Goal: Transaction & Acquisition: Book appointment/travel/reservation

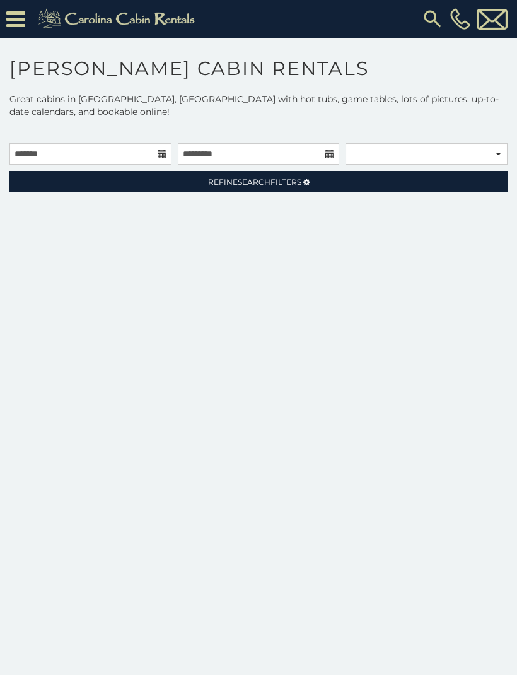
click at [42, 136] on p at bounding box center [258, 130] width 517 height 13
click at [33, 151] on input "text" at bounding box center [90, 153] width 162 height 21
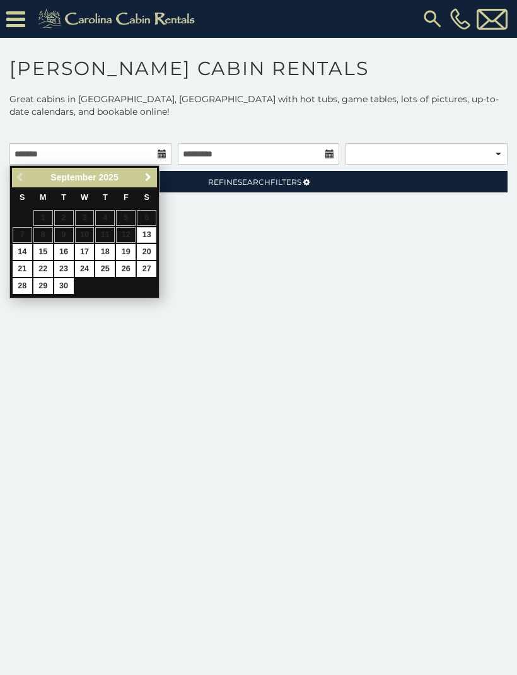
click at [151, 178] on span "Next" at bounding box center [148, 177] width 10 height 10
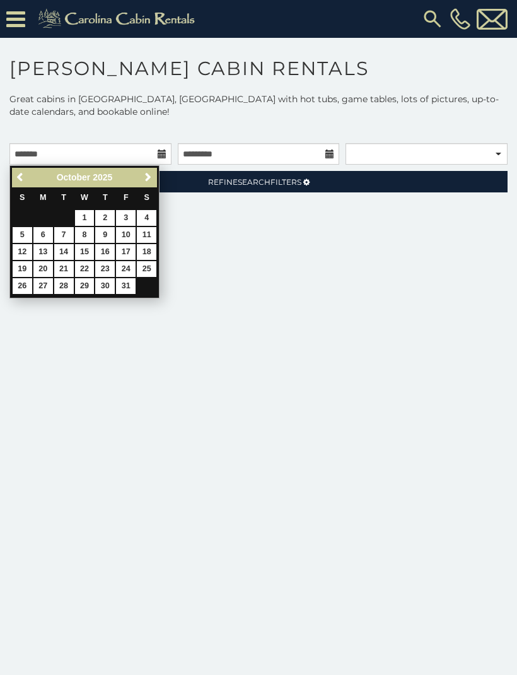
click at [149, 177] on span "Next" at bounding box center [148, 177] width 10 height 10
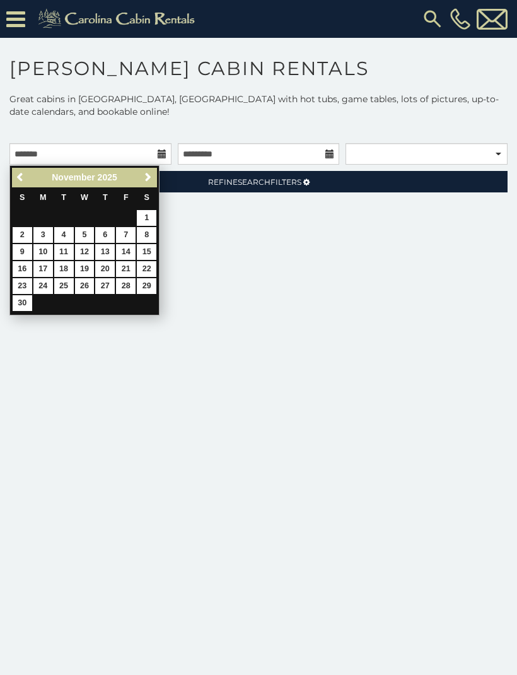
click at [147, 175] on span "Next" at bounding box center [148, 177] width 10 height 10
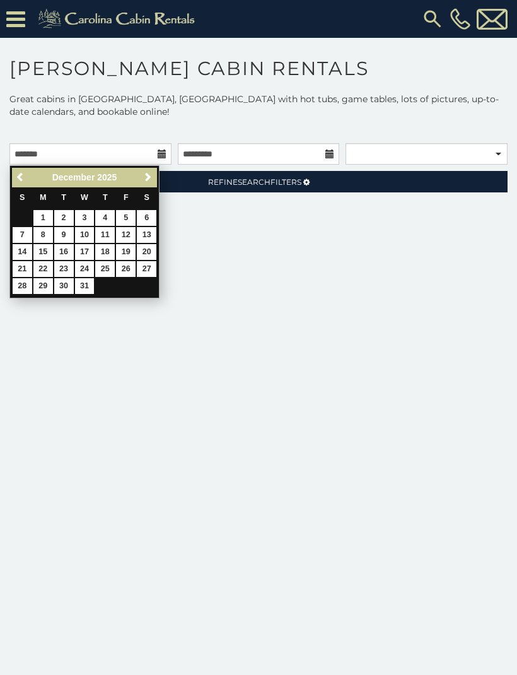
click at [20, 252] on link "14" at bounding box center [23, 252] width 20 height 16
type input "**********"
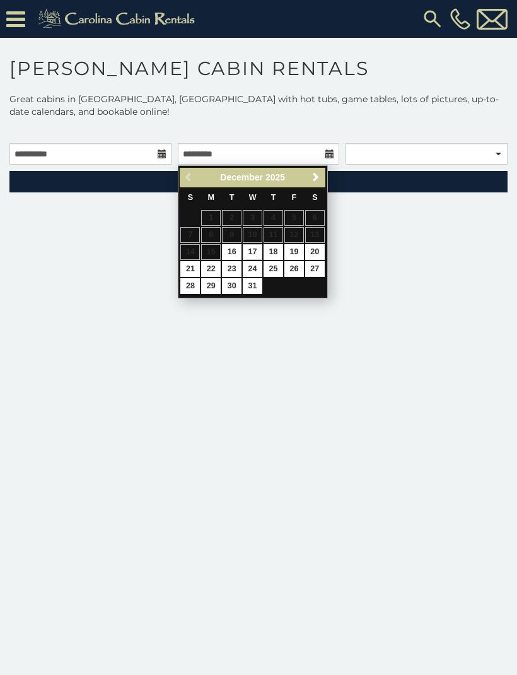
click at [257, 247] on link "17" at bounding box center [253, 252] width 20 height 16
type input "**********"
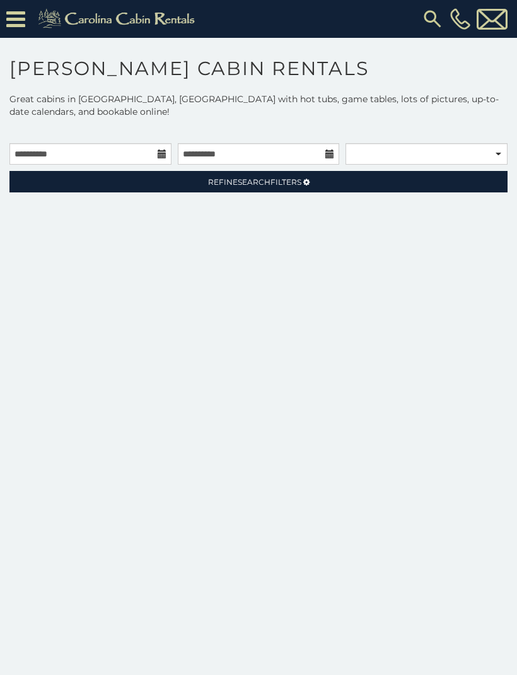
click at [180, 180] on link "Refine Search Filters" at bounding box center [258, 181] width 498 height 21
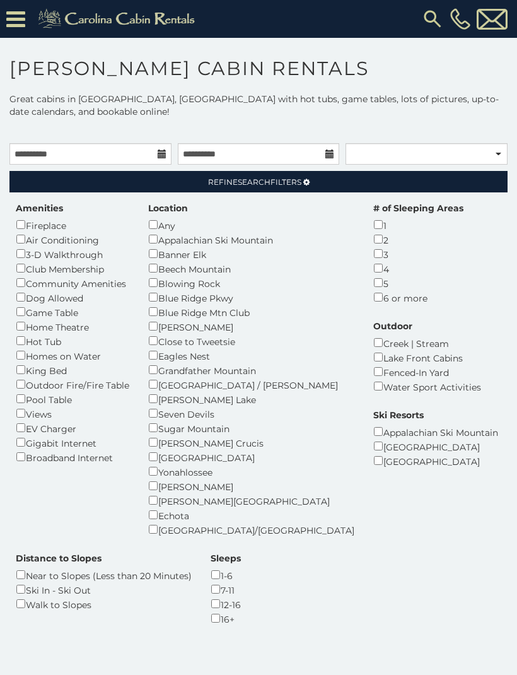
click at [30, 213] on label "Amenities" at bounding box center [39, 208] width 47 height 13
click at [3, 324] on div "**********" at bounding box center [258, 401] width 517 height 516
click at [13, 365] on div "Amenities Fireplace Air Conditioning 3-D Walkthrough Club Membership Community …" at bounding box center [72, 333] width 132 height 262
click at [185, 180] on link "Refine Search Filters" at bounding box center [258, 181] width 498 height 21
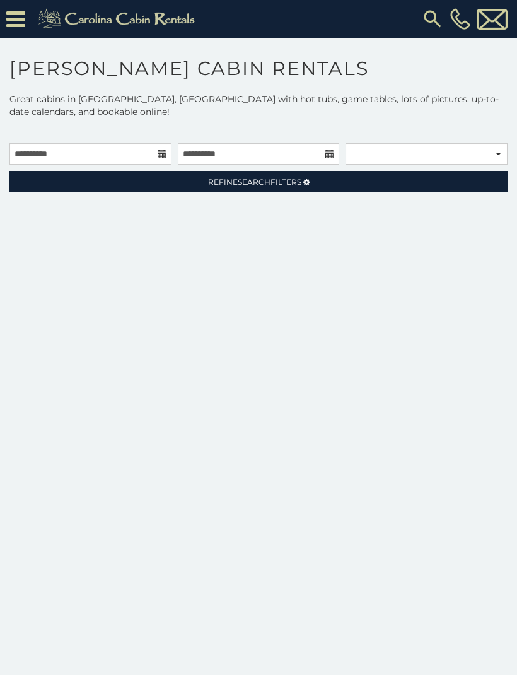
click at [144, 183] on link "Refine Search Filters" at bounding box center [258, 181] width 498 height 21
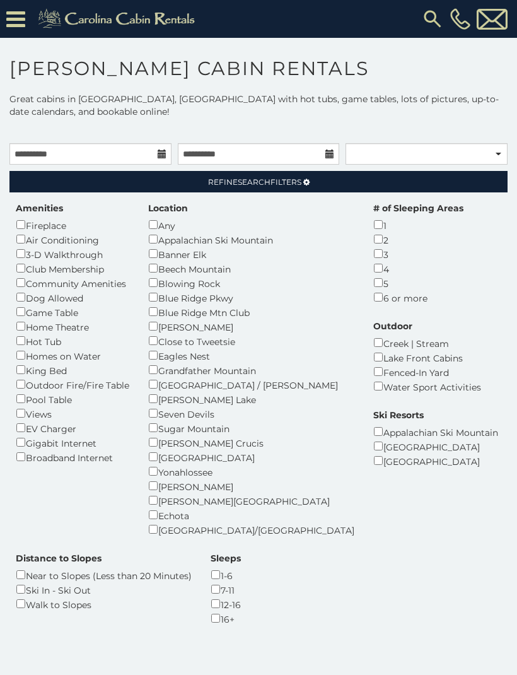
click at [109, 184] on link "Refine Search Filters" at bounding box center [258, 181] width 498 height 21
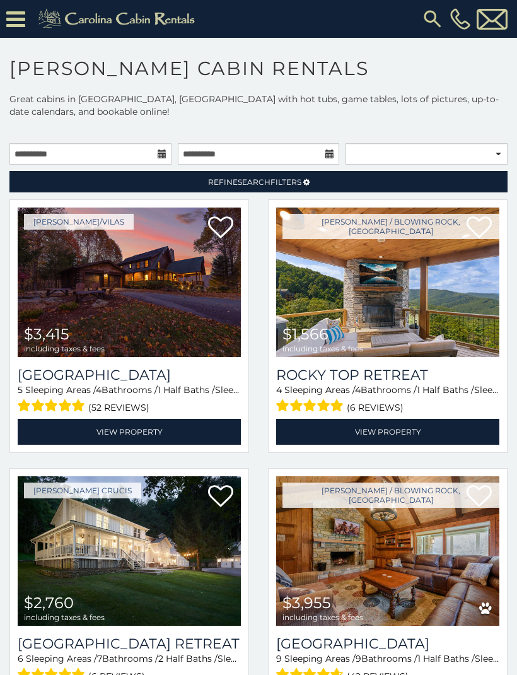
click at [139, 184] on link "Refine Search Filters" at bounding box center [258, 181] width 498 height 21
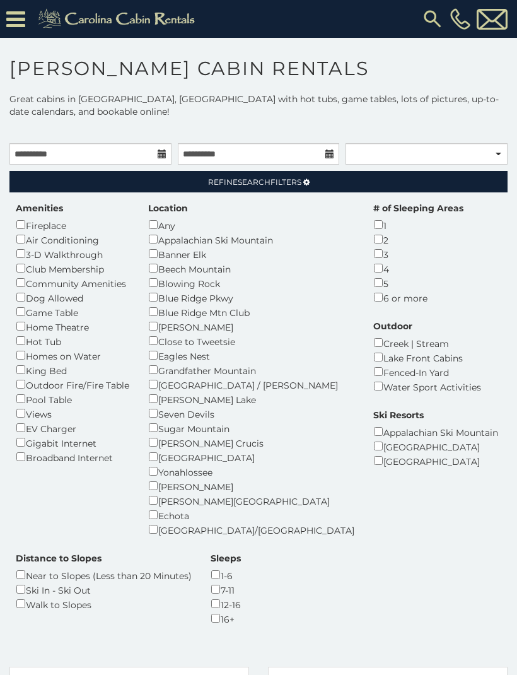
click at [125, 182] on link "Refine Search Filters" at bounding box center [258, 181] width 498 height 21
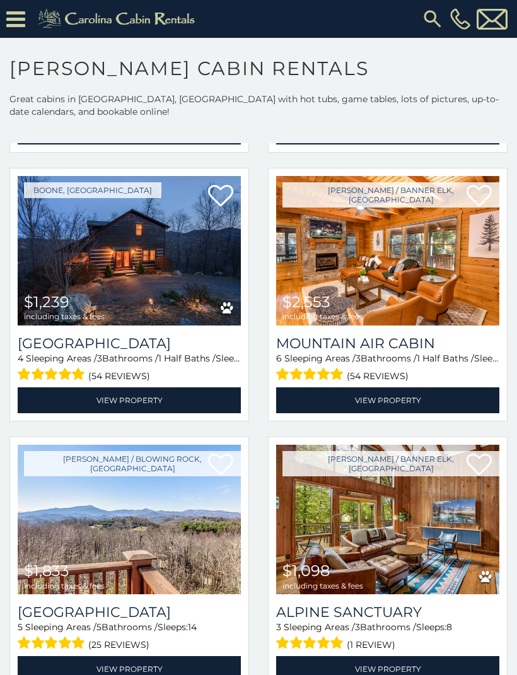
scroll to position [2183, 0]
click at [53, 398] on link "View Property" at bounding box center [129, 400] width 223 height 26
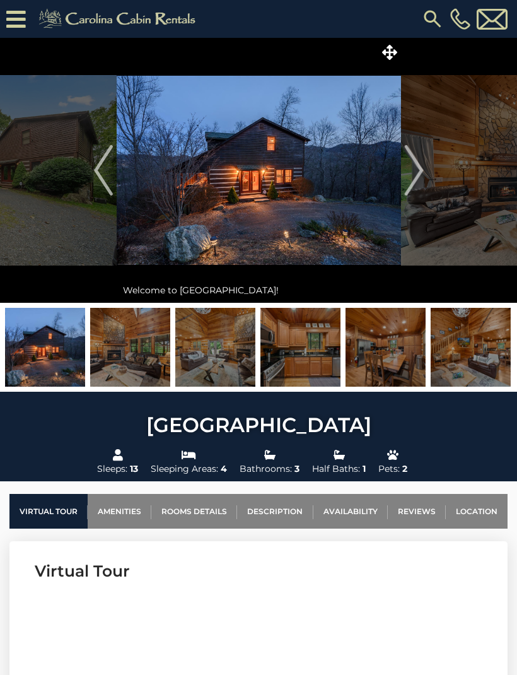
click at [409, 165] on img "Next" at bounding box center [413, 170] width 19 height 50
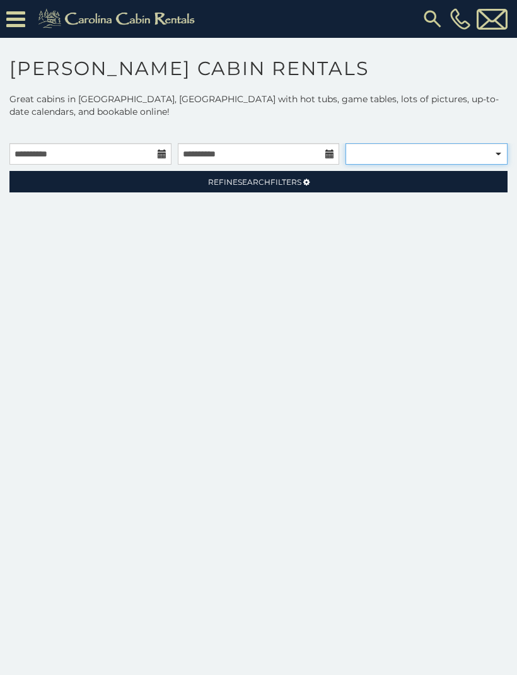
click at [364, 156] on select "**********" at bounding box center [427, 153] width 162 height 21
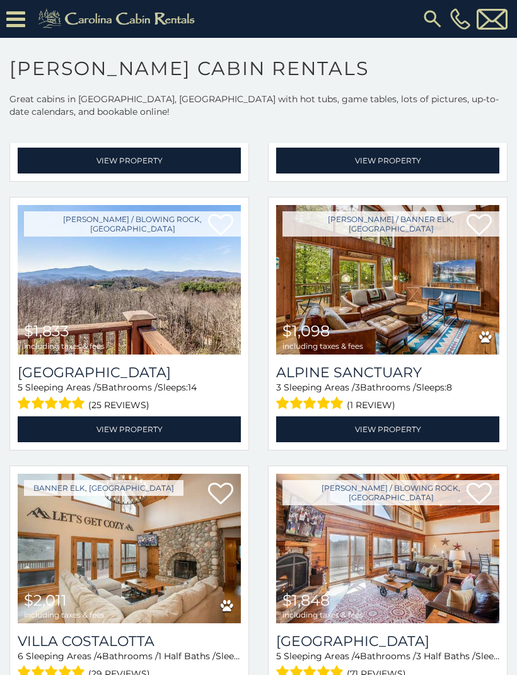
scroll to position [2423, 0]
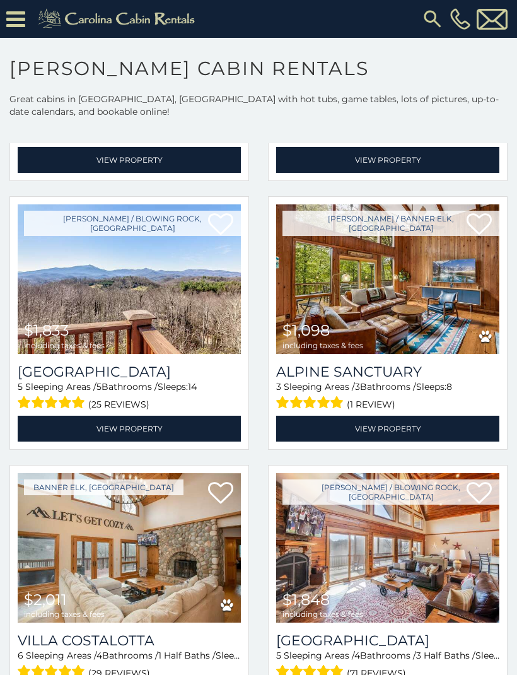
click at [289, 436] on link "View Property" at bounding box center [387, 429] width 223 height 26
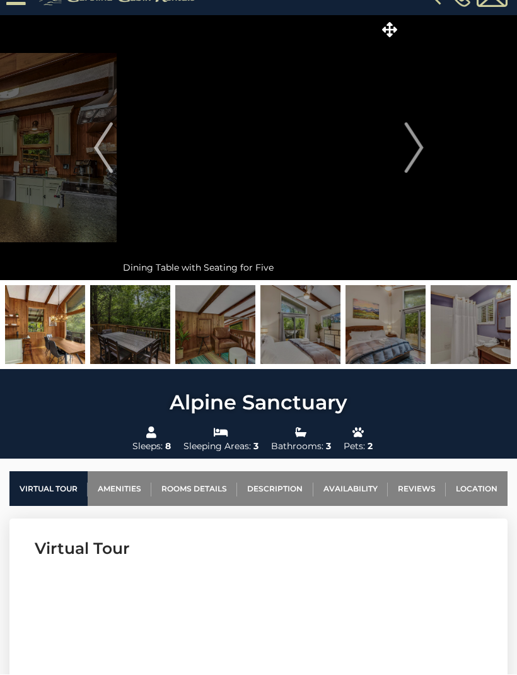
scroll to position [23, 0]
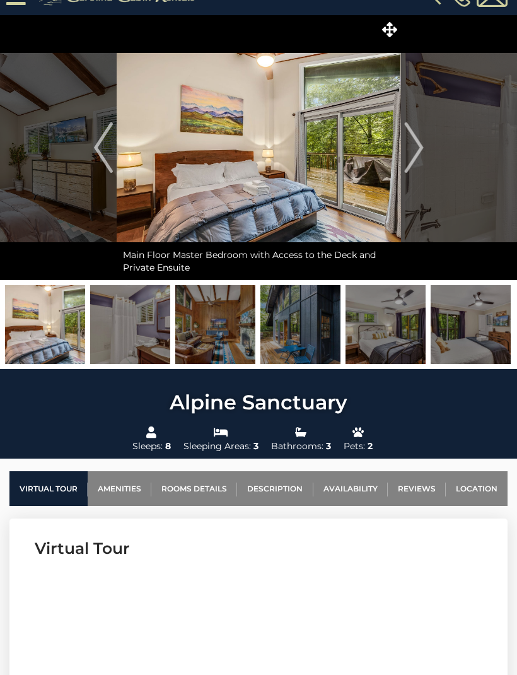
click at [114, 153] on button "Previous" at bounding box center [104, 147] width 26 height 265
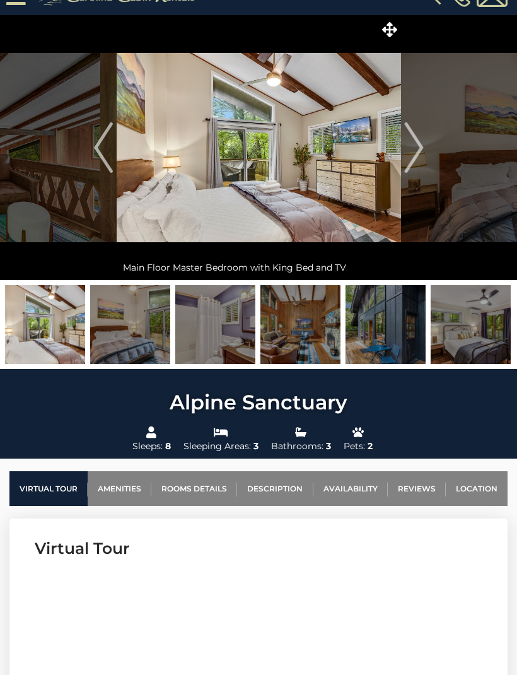
click at [105, 143] on img "Previous" at bounding box center [103, 147] width 19 height 50
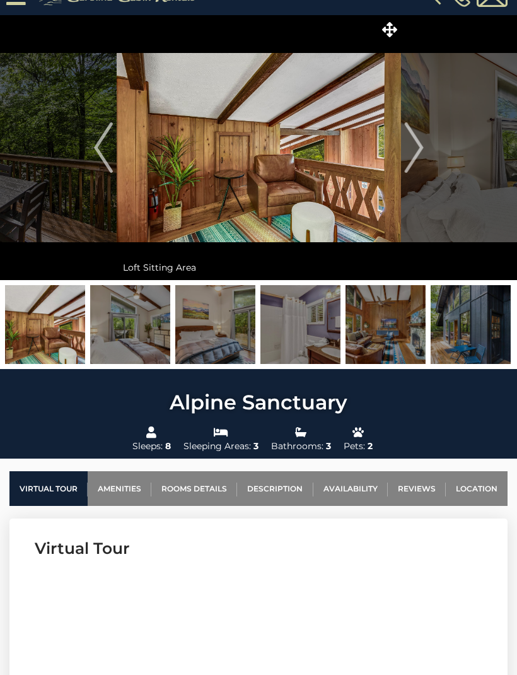
click at [409, 154] on img "Next" at bounding box center [413, 147] width 19 height 50
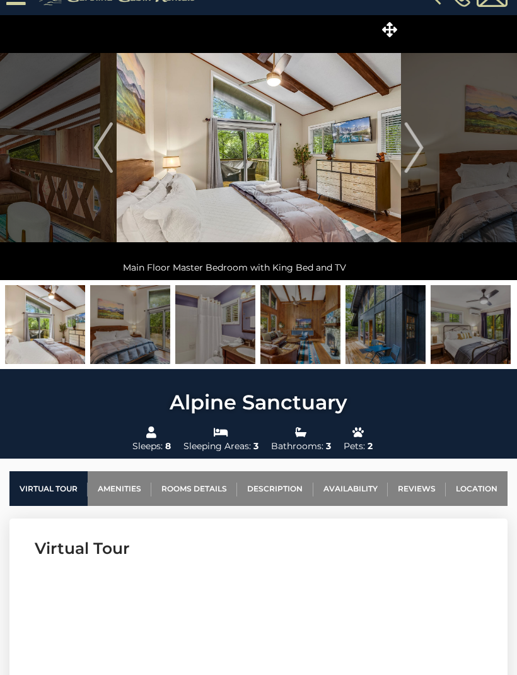
click at [420, 170] on img "Next" at bounding box center [413, 147] width 19 height 50
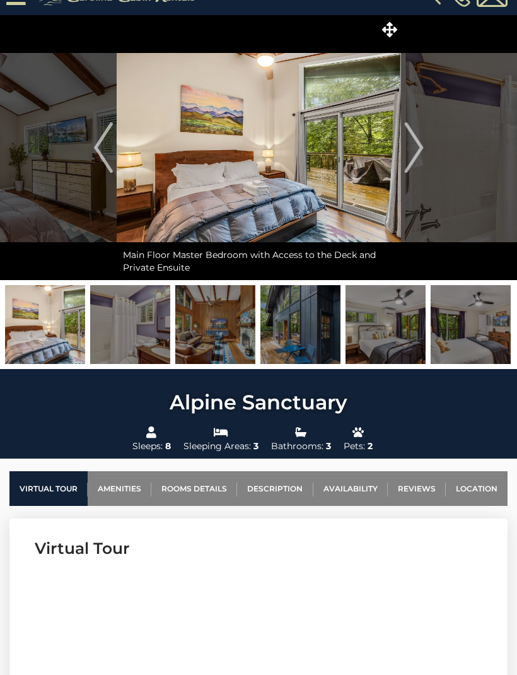
click at [405, 144] on img "Next" at bounding box center [413, 147] width 19 height 50
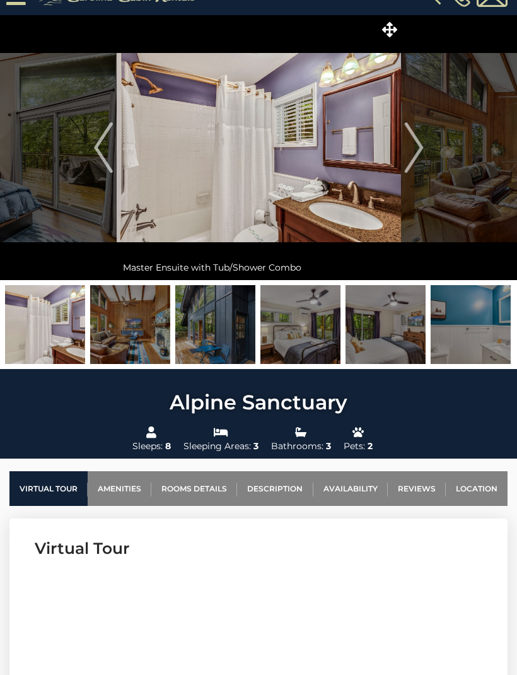
scroll to position [0, 0]
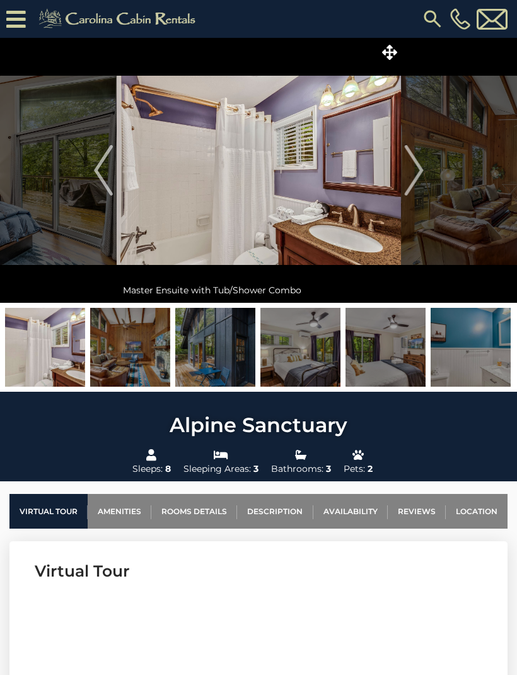
click at [403, 163] on button "Next" at bounding box center [414, 170] width 26 height 265
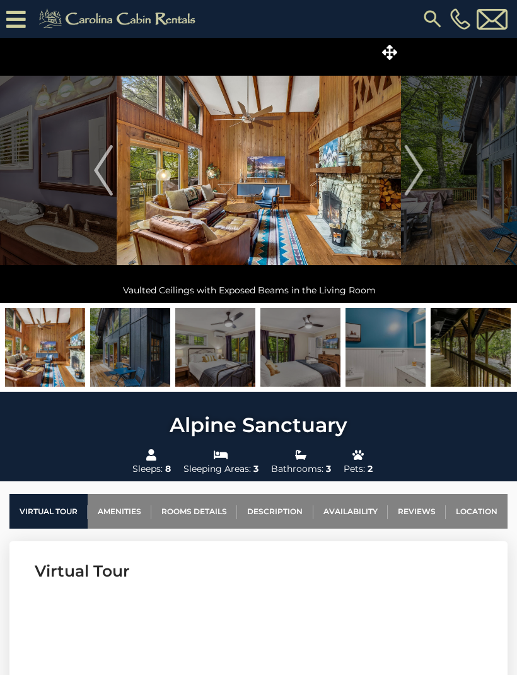
click at [410, 158] on img "Next" at bounding box center [413, 170] width 19 height 50
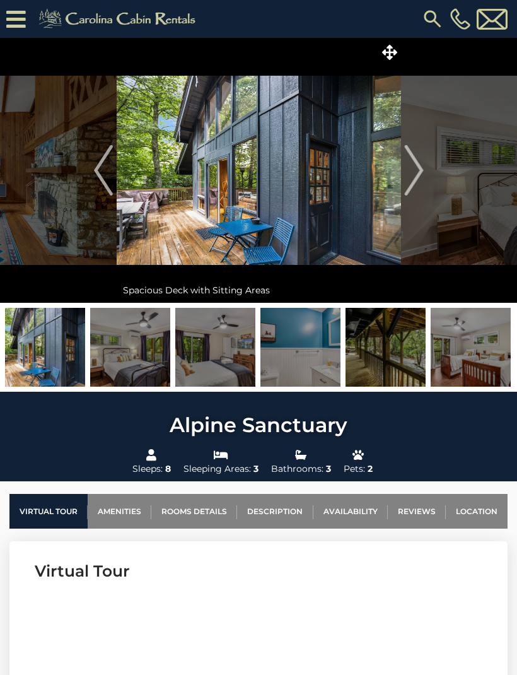
click at [403, 162] on button "Next" at bounding box center [414, 170] width 26 height 265
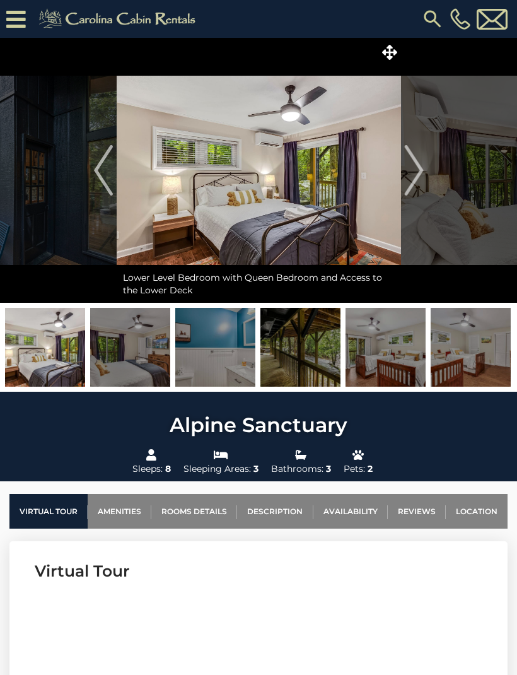
click at [404, 152] on button "Next" at bounding box center [414, 170] width 26 height 265
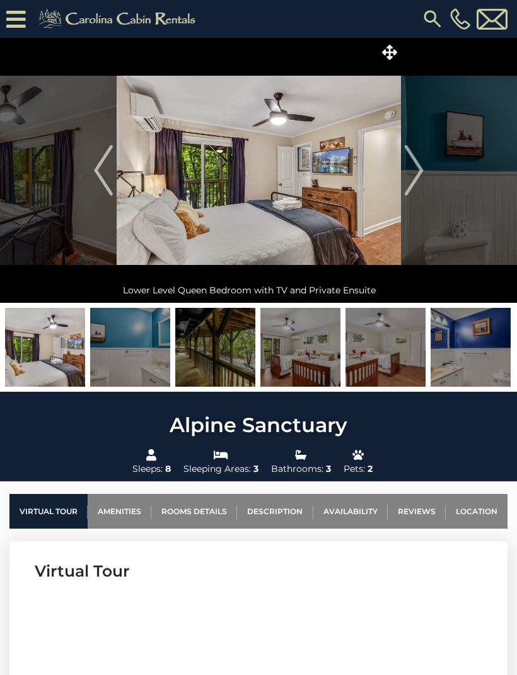
click at [411, 155] on img "Next" at bounding box center [413, 170] width 19 height 50
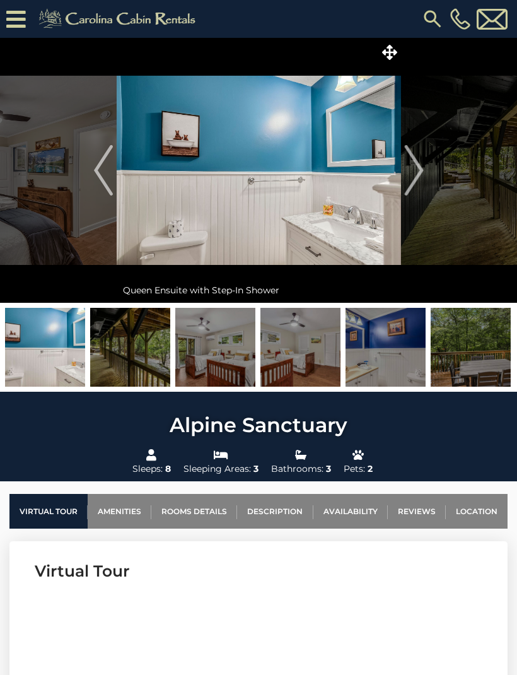
click at [409, 167] on img "Next" at bounding box center [413, 170] width 19 height 50
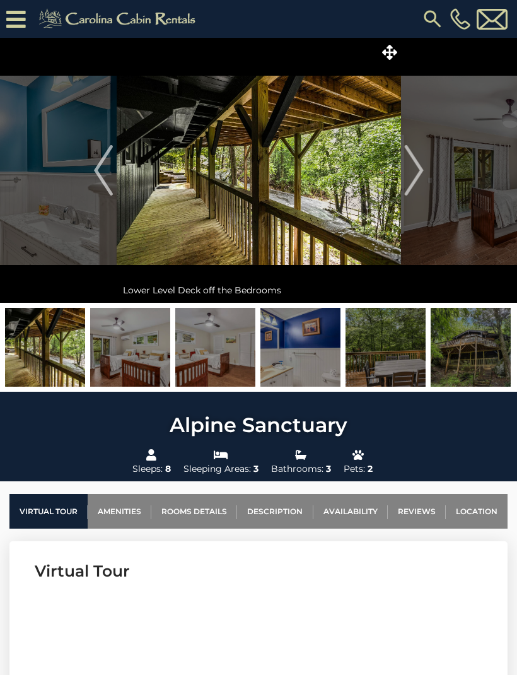
click at [413, 161] on img "Next" at bounding box center [413, 170] width 19 height 50
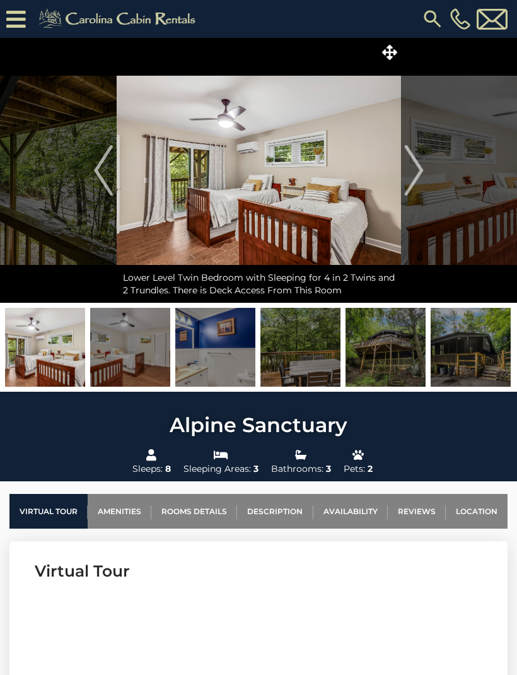
click at [403, 168] on button "Next" at bounding box center [414, 170] width 26 height 265
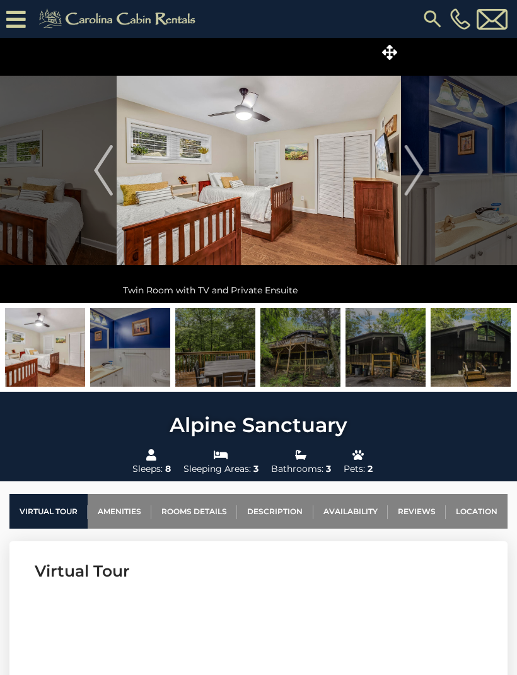
click at [402, 166] on button "Next" at bounding box center [414, 170] width 26 height 265
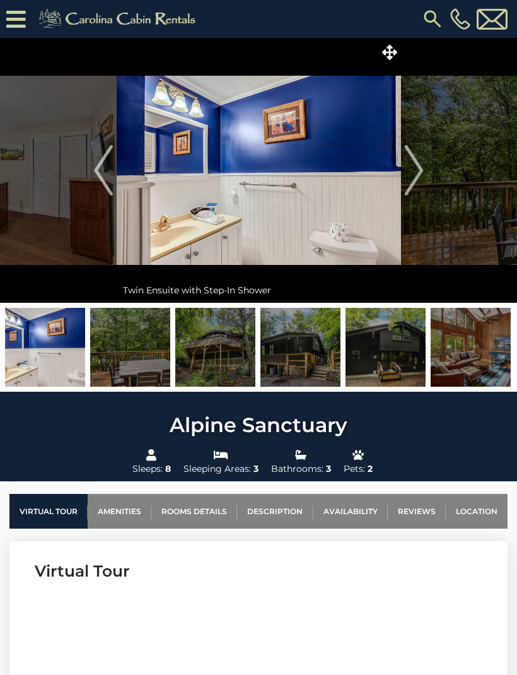
click at [405, 161] on img "Next" at bounding box center [413, 170] width 19 height 50
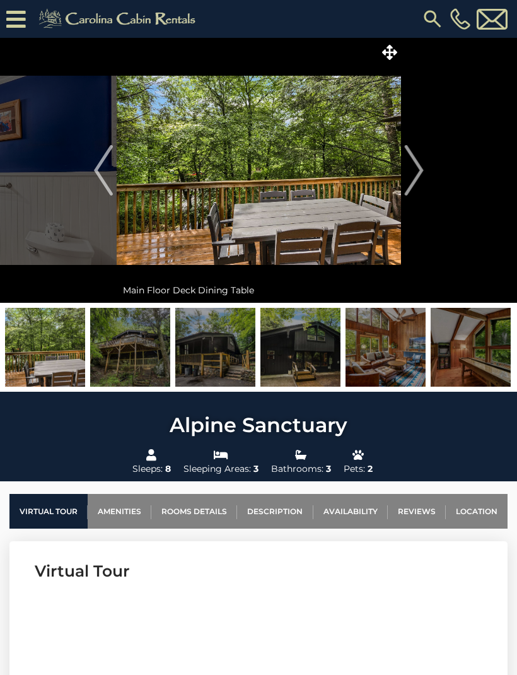
click at [406, 151] on img "Next" at bounding box center [413, 170] width 19 height 50
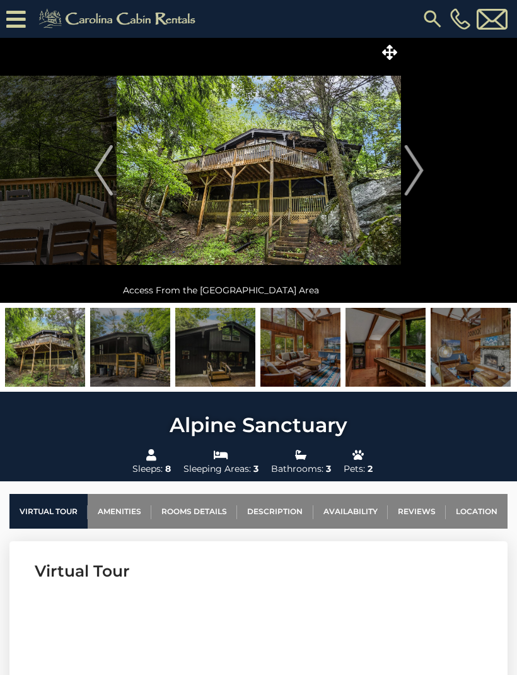
click at [404, 153] on img "Next" at bounding box center [413, 170] width 19 height 50
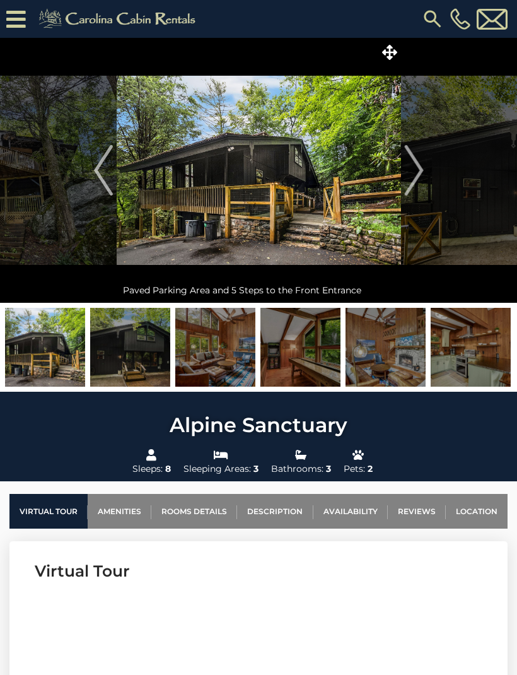
click at [417, 148] on img "Next" at bounding box center [413, 170] width 19 height 50
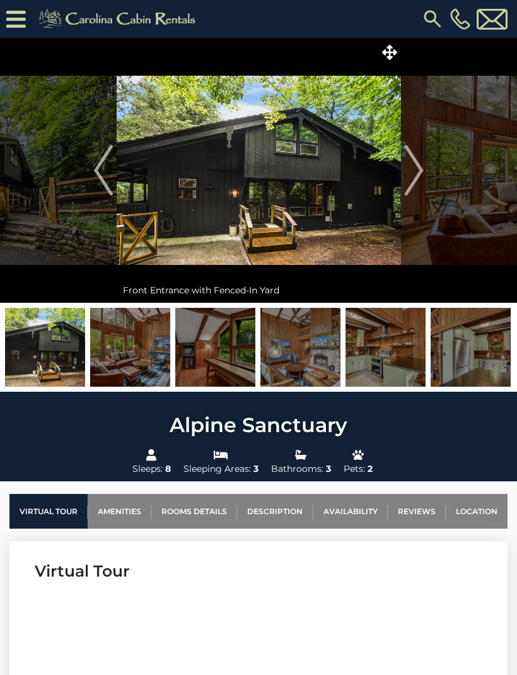
click at [416, 153] on img "Next" at bounding box center [413, 170] width 19 height 50
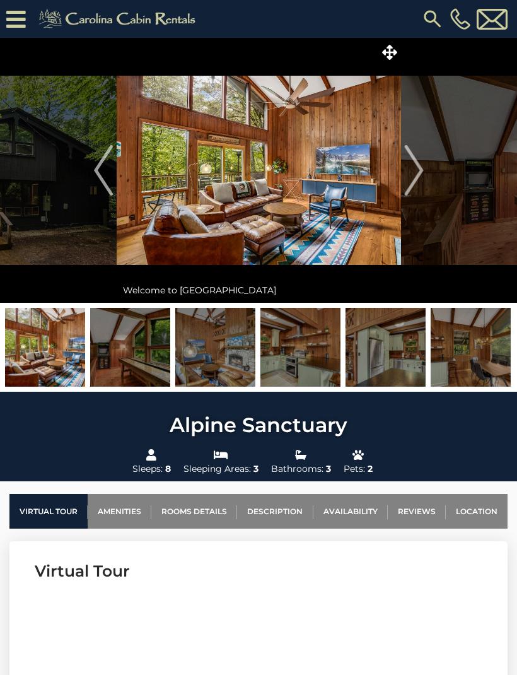
click at [416, 160] on img "Next" at bounding box center [413, 170] width 19 height 50
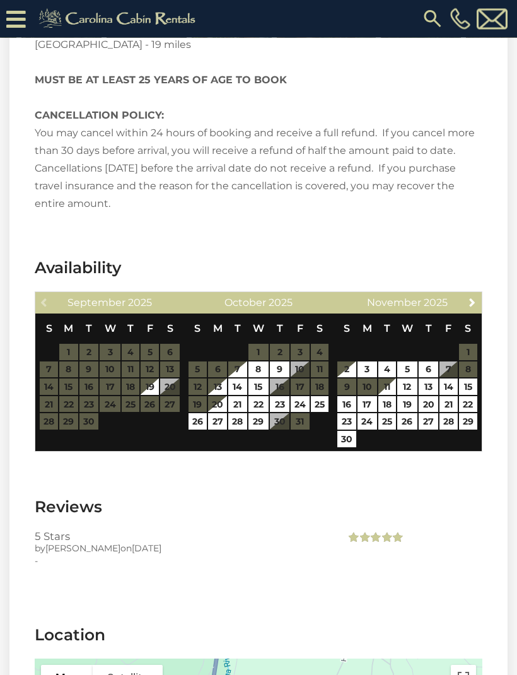
scroll to position [2690, 0]
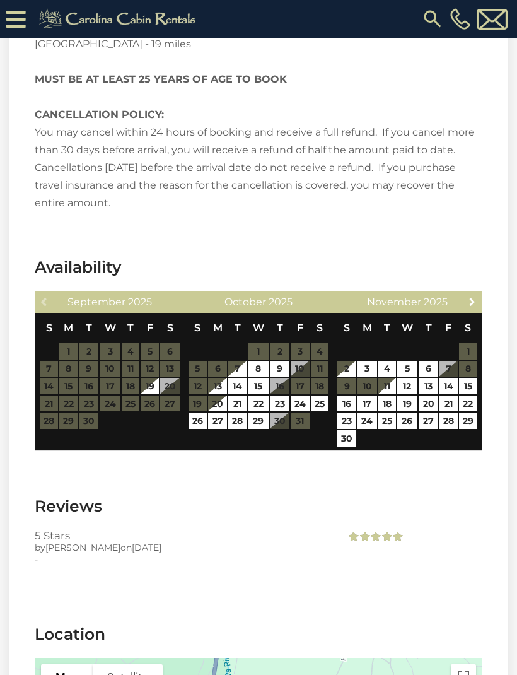
click at [469, 296] on span "Next" at bounding box center [472, 301] width 10 height 10
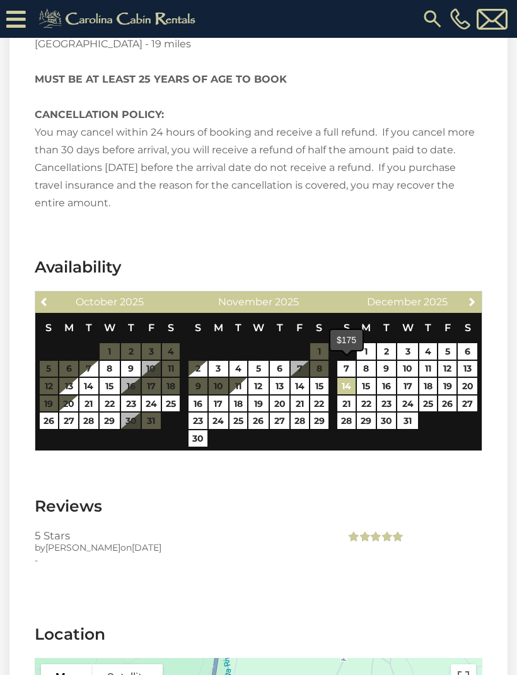
click at [348, 378] on link "14" at bounding box center [346, 386] width 18 height 16
type input "**********"
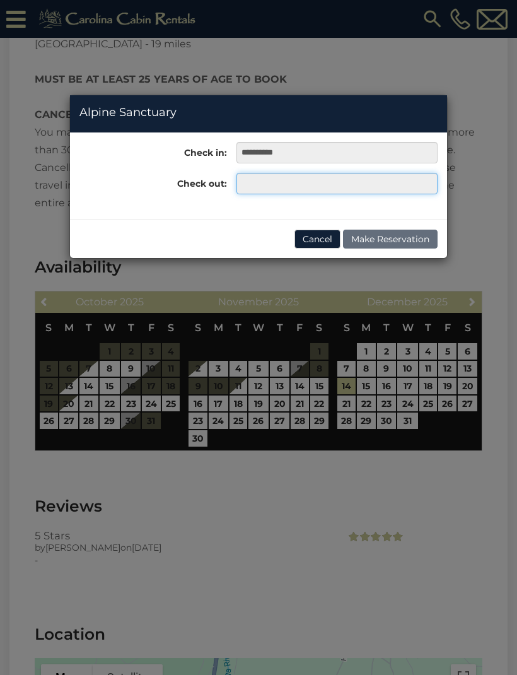
click at [254, 177] on input "text" at bounding box center [336, 183] width 201 height 21
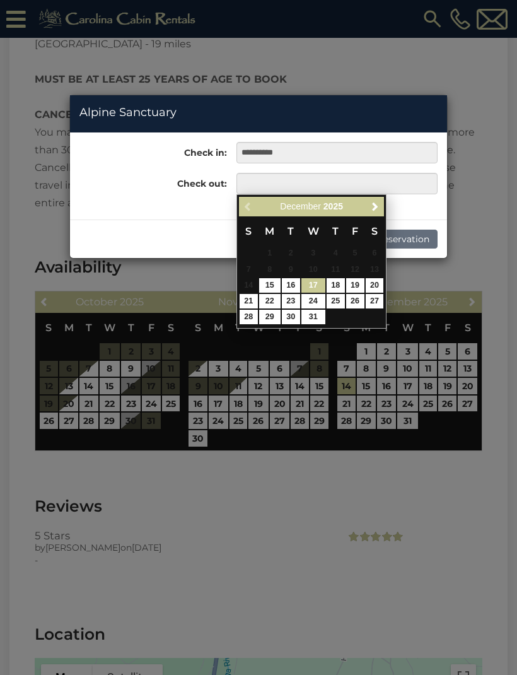
click at [314, 286] on link "17" at bounding box center [313, 285] width 24 height 15
type input "**********"
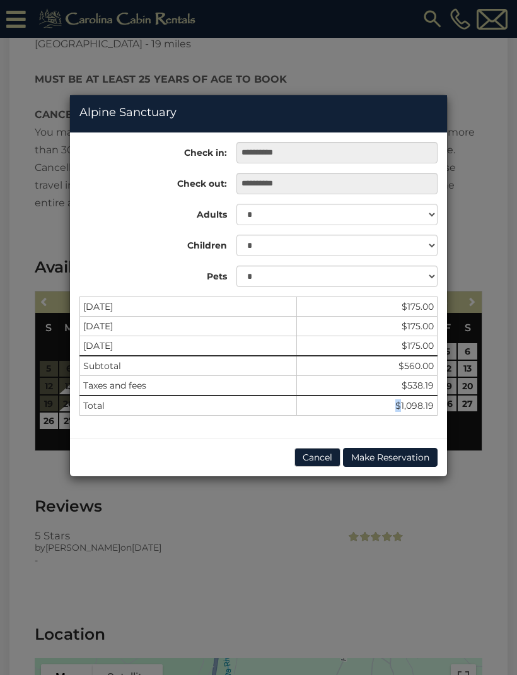
click at [240, 498] on div "**********" at bounding box center [258, 337] width 517 height 675
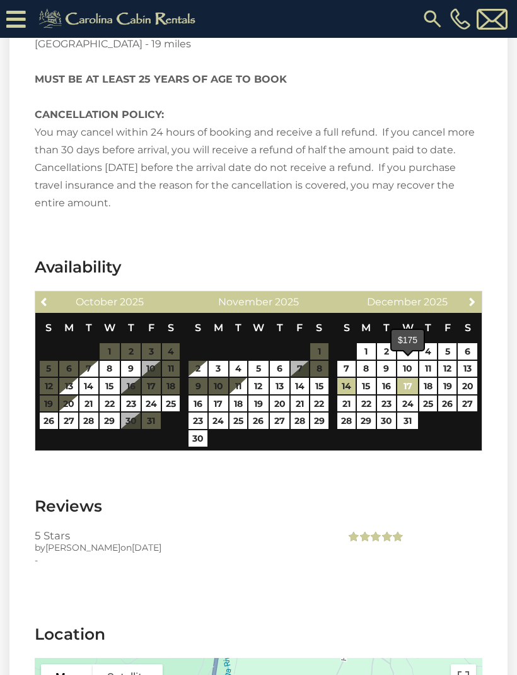
click at [411, 378] on link "17" at bounding box center [407, 386] width 21 height 16
type input "**********"
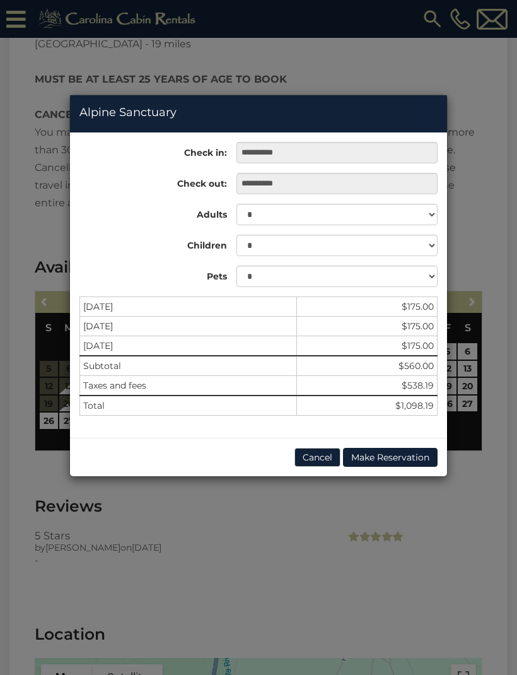
click at [140, 554] on div "**********" at bounding box center [258, 337] width 517 height 675
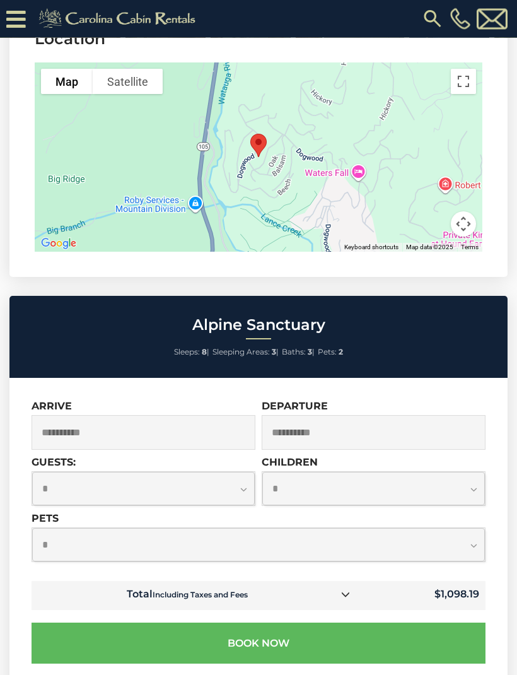
click at [96, 472] on select "**********" at bounding box center [143, 488] width 223 height 33
select select "*"
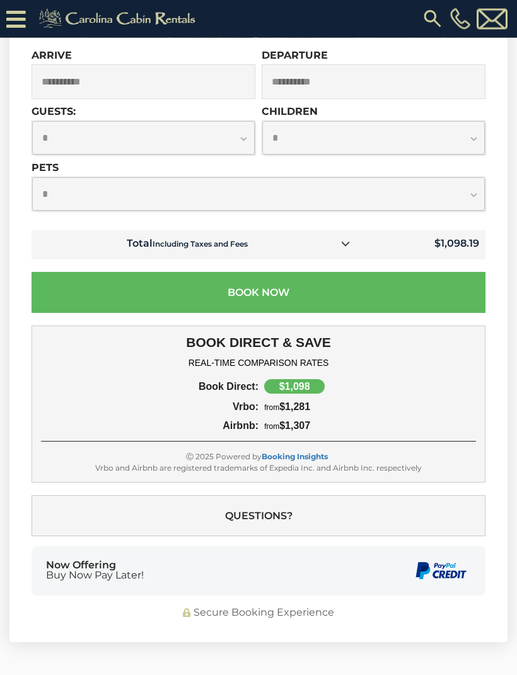
scroll to position [3636, 0]
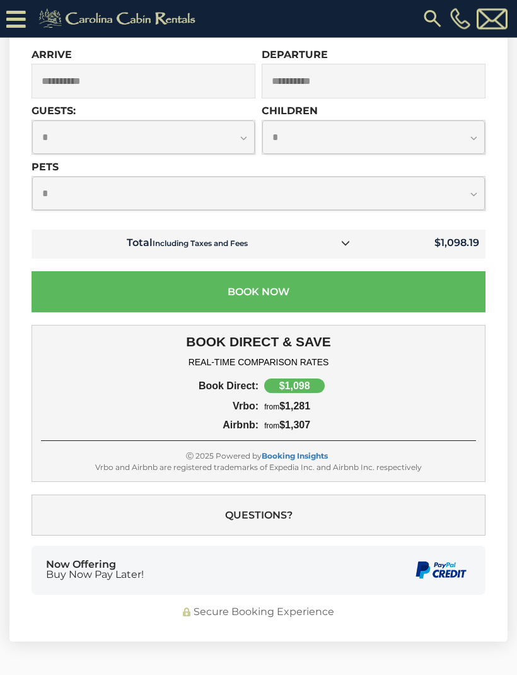
click at [95, 570] on div "Now Offering Buy Now Pay Later!" at bounding box center [259, 570] width 454 height 49
click at [81, 569] on span "Buy Now Pay Later!" at bounding box center [95, 574] width 98 height 10
click at [55, 569] on span "Buy Now Pay Later!" at bounding box center [95, 574] width 98 height 10
click at [61, 569] on span "Buy Now Pay Later!" at bounding box center [95, 574] width 98 height 10
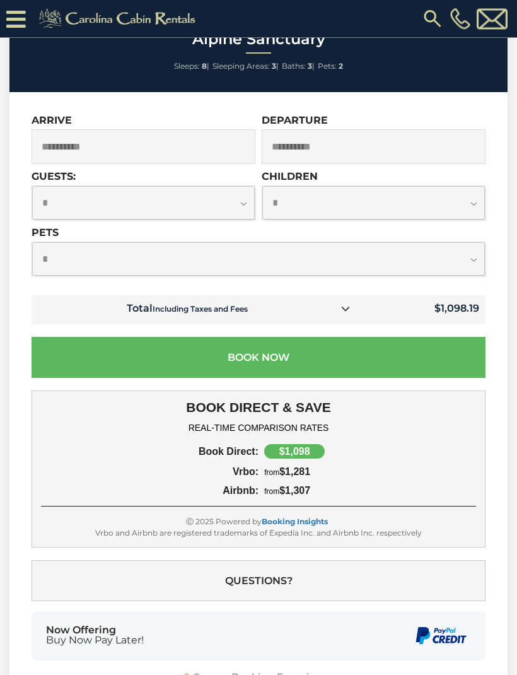
click at [66, 344] on button "Book Now" at bounding box center [259, 357] width 454 height 41
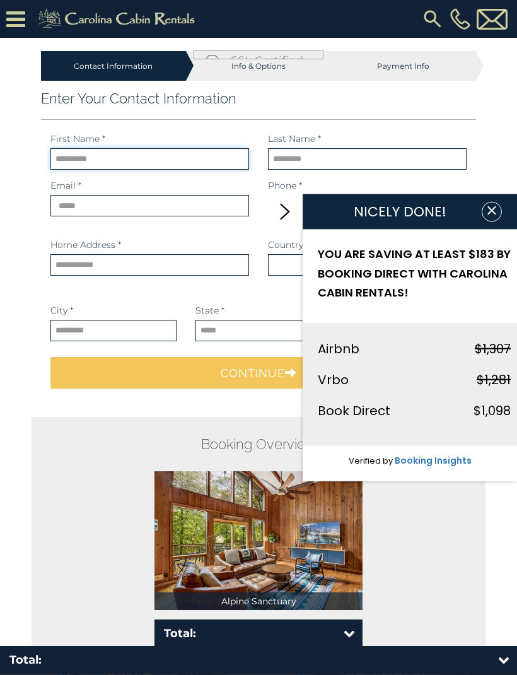
click at [74, 160] on input "text" at bounding box center [149, 158] width 199 height 21
type input "******"
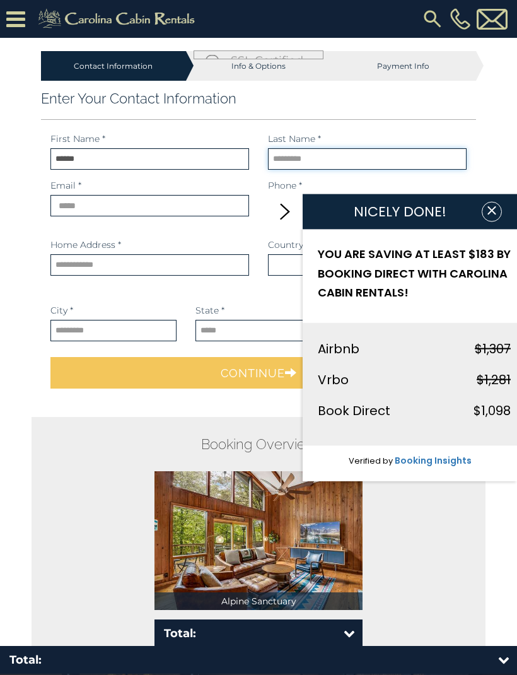
click at [301, 151] on input "text" at bounding box center [367, 158] width 199 height 21
type input "*****"
click at [83, 193] on div "Email * Tell us your email. This is not a valid email." at bounding box center [150, 197] width 218 height 37
click at [97, 197] on input "email" at bounding box center [149, 205] width 199 height 21
click at [493, 210] on icon "button" at bounding box center [491, 210] width 8 height 8
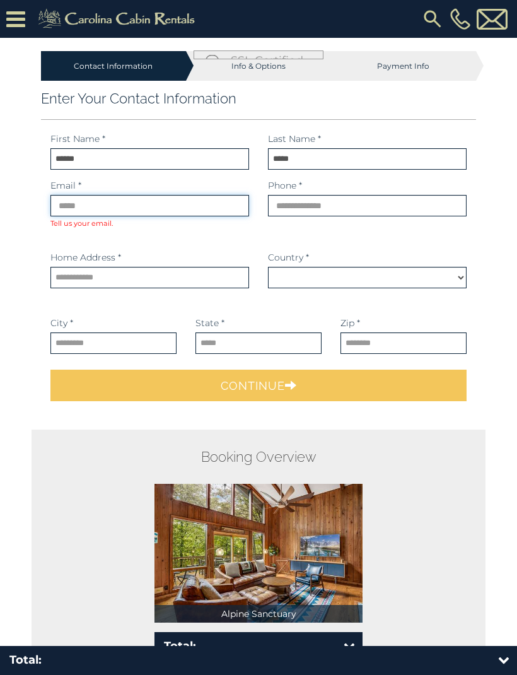
click at [62, 210] on input "email" at bounding box center [149, 205] width 199 height 21
click at [383, 63] on div "Payment Info" at bounding box center [403, 66] width 145 height 30
click at [379, 66] on div "Payment Info" at bounding box center [403, 66] width 145 height 30
click at [254, 71] on div "Info & Options" at bounding box center [258, 66] width 145 height 30
select select "*********"
